Goal: Check status: Check status

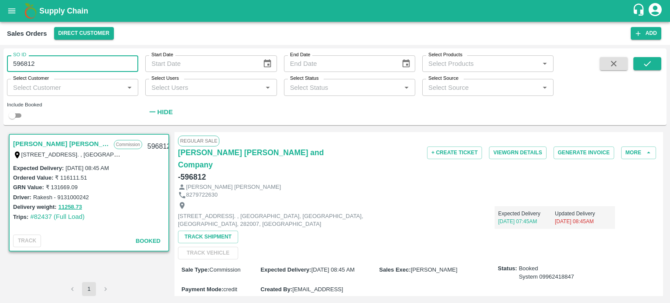
click at [55, 68] on input "596812" at bounding box center [72, 63] width 131 height 17
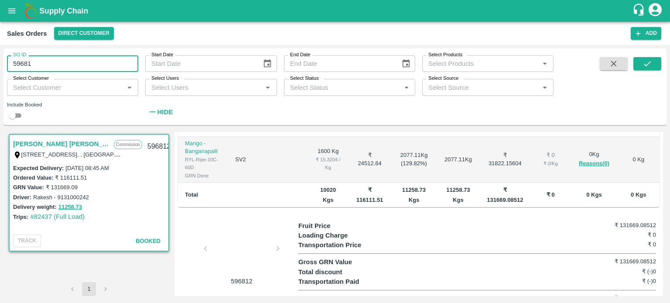
type input "596812"
click at [645, 59] on icon "submit" at bounding box center [648, 64] width 10 height 10
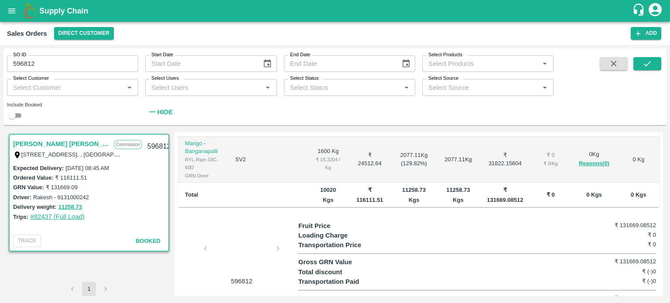
click at [42, 220] on link "#82437 (Full Load)" at bounding box center [57, 216] width 55 height 7
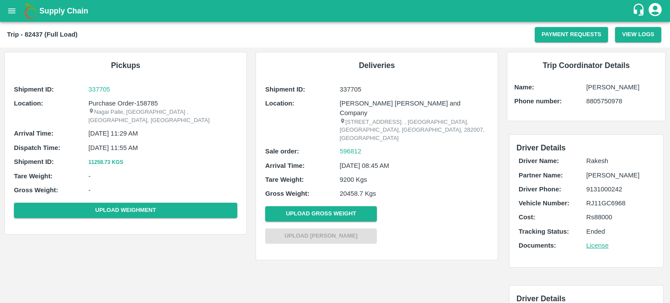
scroll to position [21, 0]
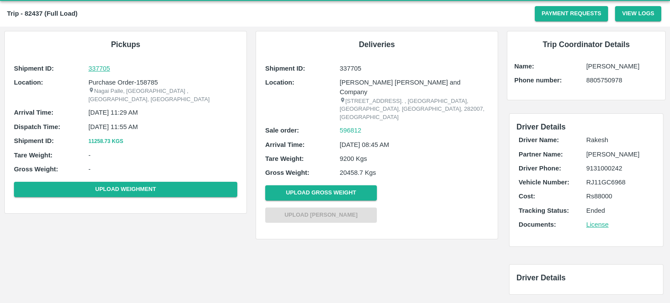
click at [101, 66] on p "337705" at bounding box center [163, 69] width 149 height 10
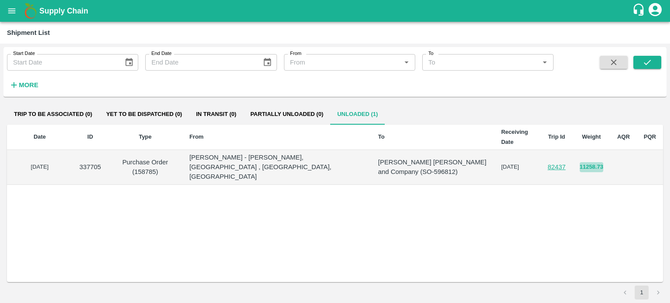
click at [587, 162] on button "11258.73" at bounding box center [592, 167] width 24 height 10
click at [554, 165] on link "82437" at bounding box center [557, 167] width 18 height 7
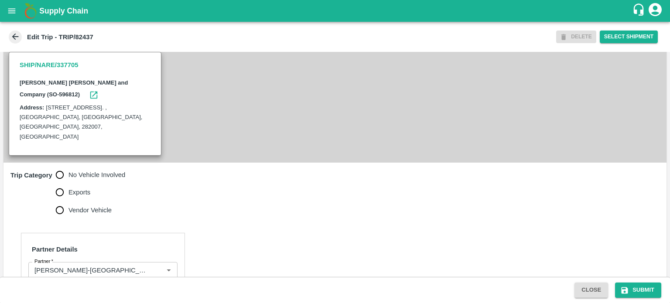
scroll to position [554, 0]
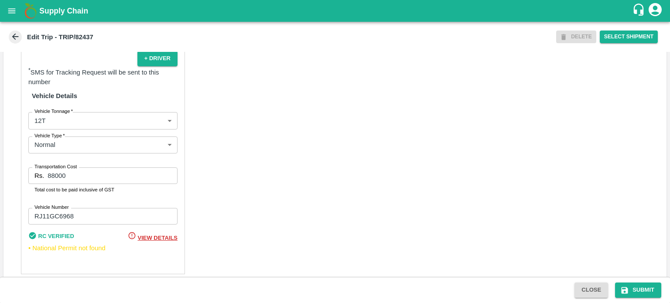
click at [20, 34] on icon at bounding box center [15, 37] width 10 height 10
click at [14, 10] on icon "open drawer" at bounding box center [11, 10] width 7 height 5
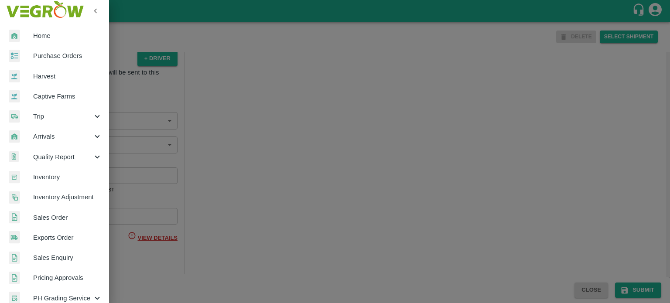
click at [65, 116] on span "Trip" at bounding box center [62, 117] width 59 height 10
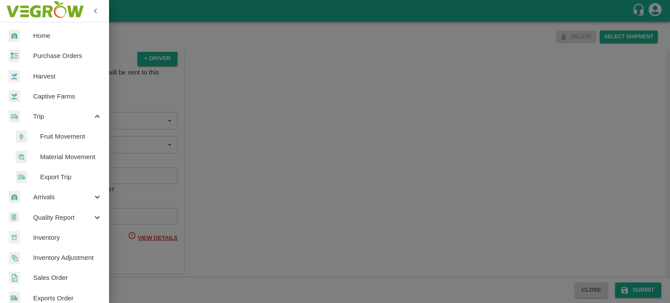
click at [50, 140] on span "Fruit Movement" at bounding box center [71, 137] width 62 height 10
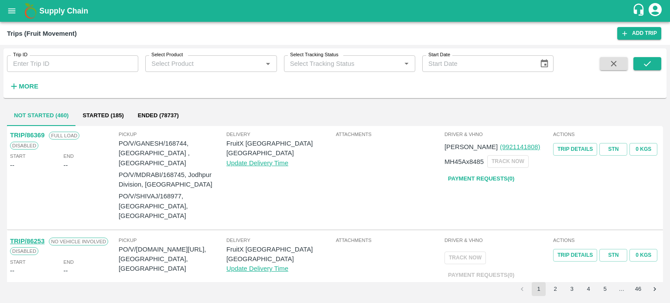
click at [52, 64] on input "Trip ID" at bounding box center [72, 63] width 131 height 17
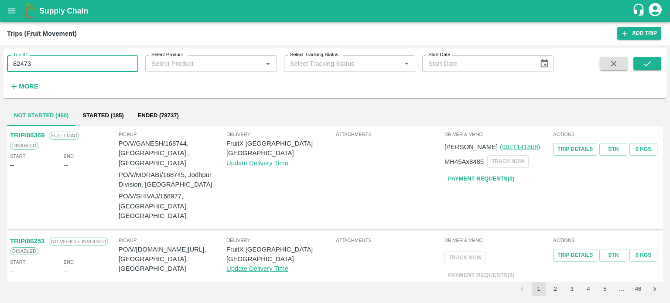
type input "82473"
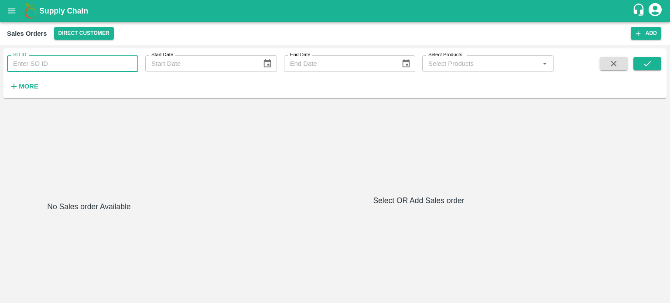
click at [88, 67] on input "SO ID" at bounding box center [72, 63] width 131 height 17
type input "596812"
click at [651, 61] on icon "submit" at bounding box center [648, 64] width 10 height 10
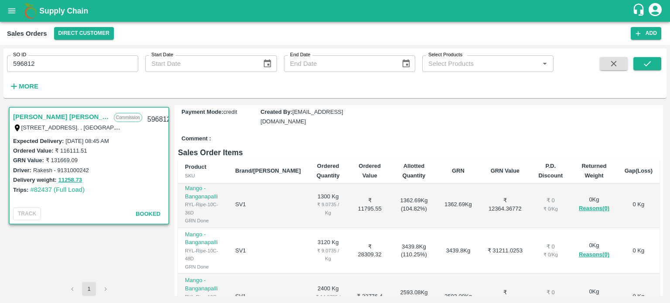
scroll to position [3, 0]
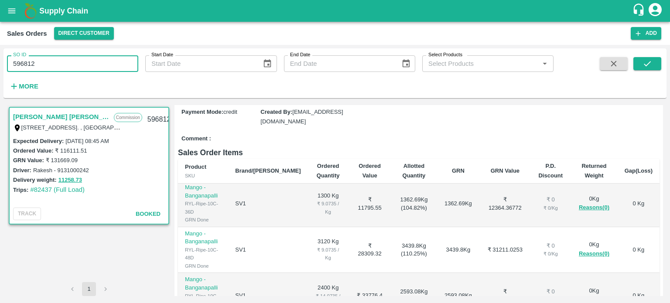
click at [49, 65] on input "596812" at bounding box center [72, 63] width 131 height 17
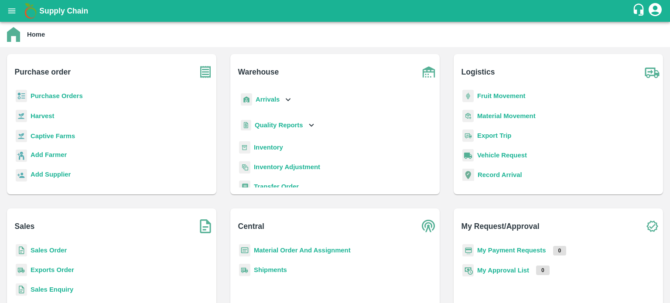
click at [52, 251] on b "Sales Order" at bounding box center [49, 250] width 36 height 7
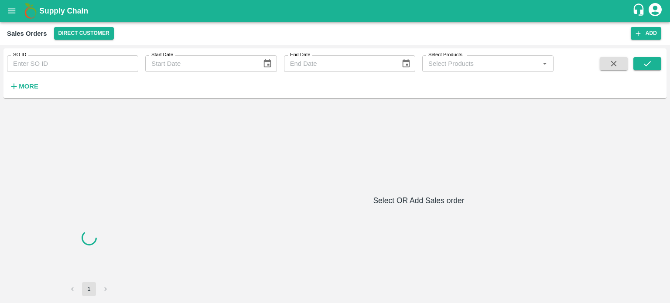
click at [98, 59] on input "SO ID" at bounding box center [72, 63] width 131 height 17
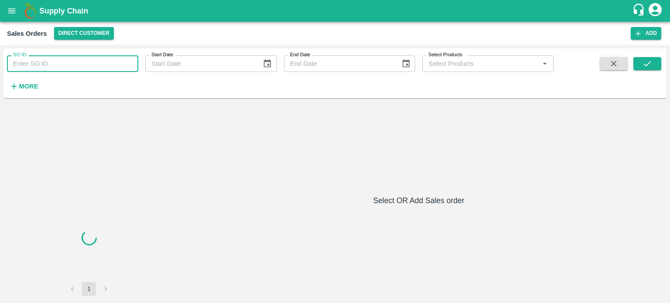
paste input "599308"
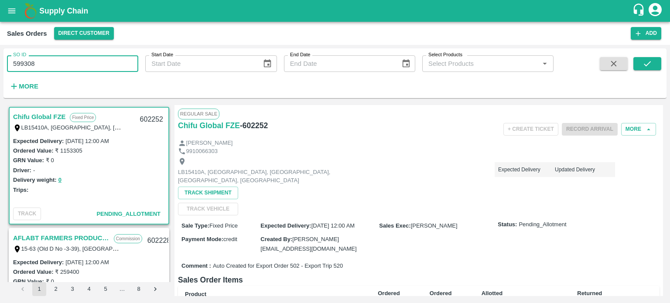
type input "599308"
click at [653, 71] on span at bounding box center [648, 75] width 28 height 36
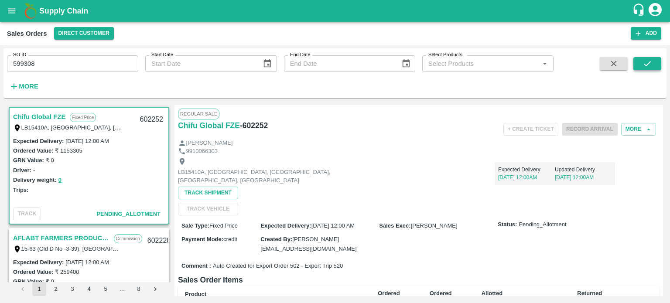
click at [648, 64] on icon "submit" at bounding box center [648, 64] width 10 height 10
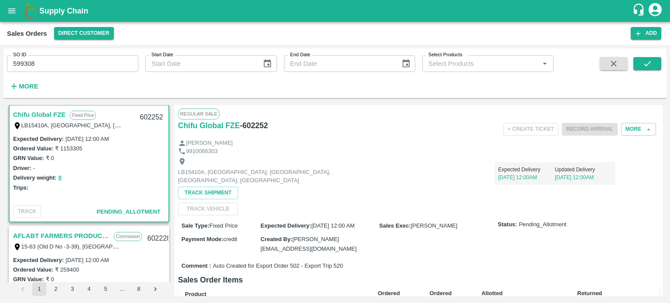
click at [54, 68] on input "599308" at bounding box center [72, 63] width 131 height 17
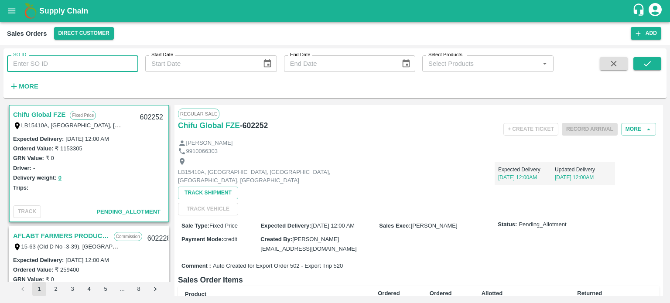
paste input "text"
type input "599308"
click at [639, 57] on button "submit" at bounding box center [648, 63] width 28 height 13
